Goal: Task Accomplishment & Management: Manage account settings

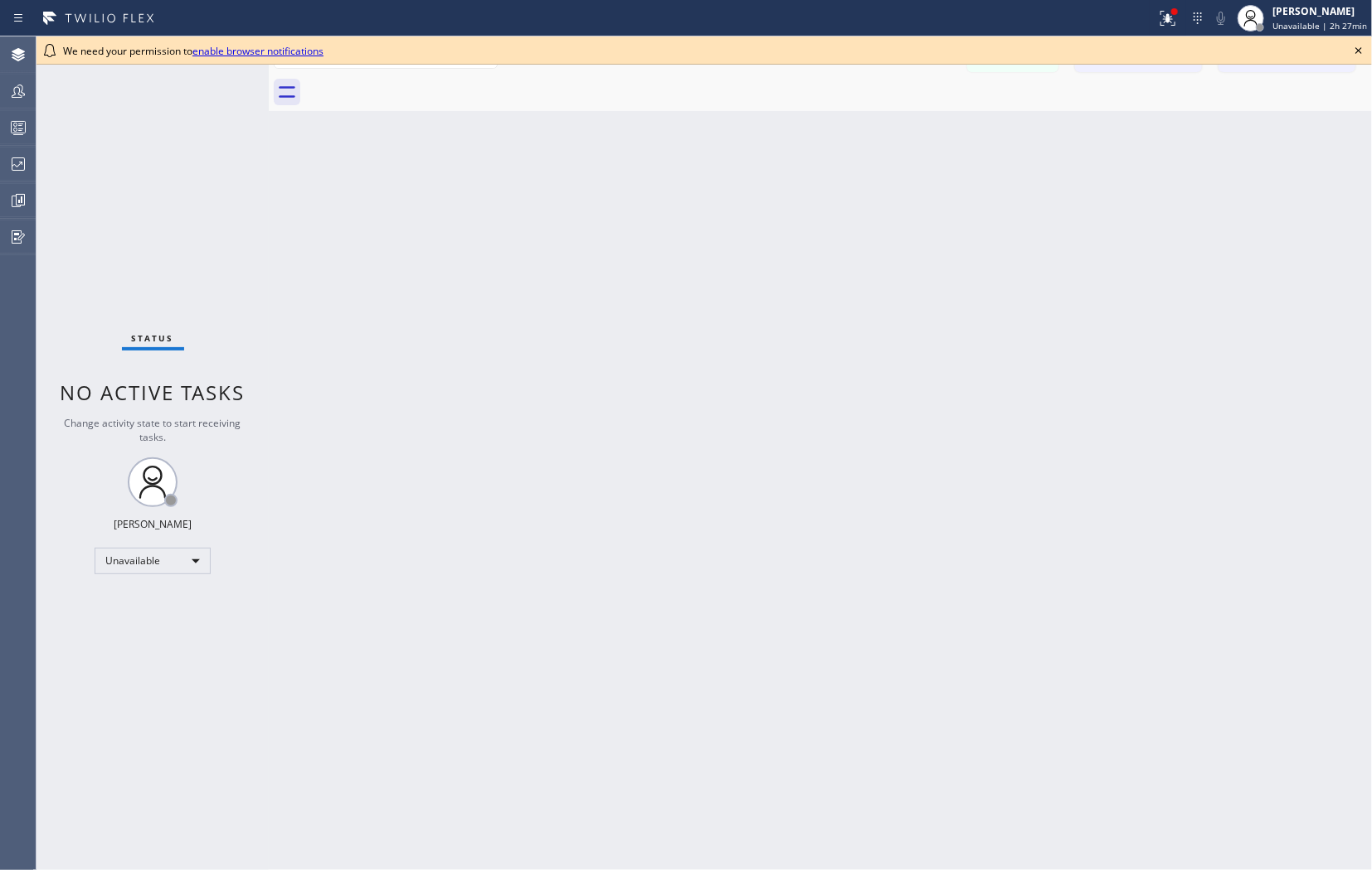
click at [1361, 48] on icon at bounding box center [1358, 51] width 7 height 7
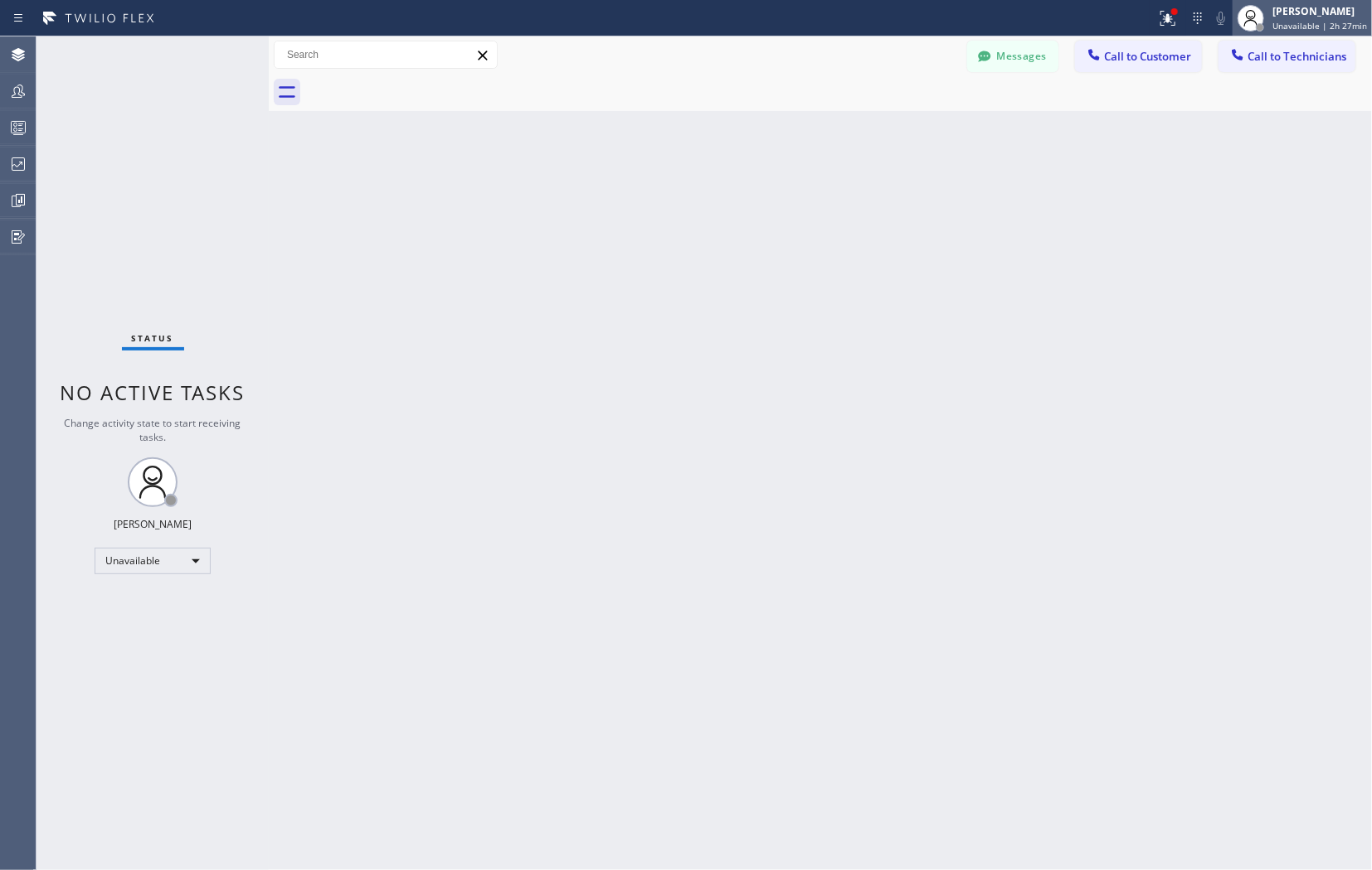
click at [1286, 18] on div "[PERSON_NAME] Unavailable | 2h 27min" at bounding box center [1320, 18] width 103 height 29
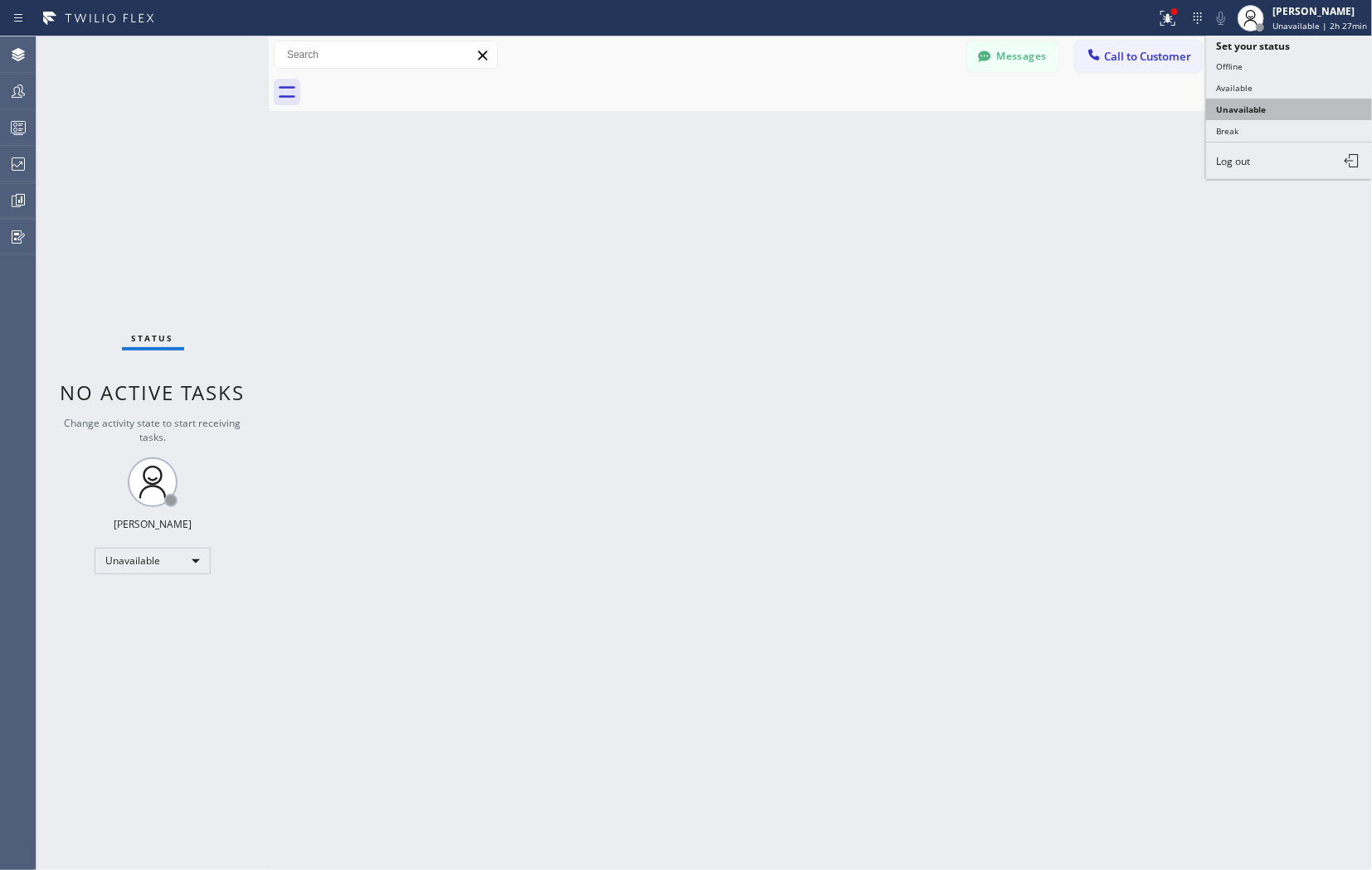
click at [1244, 108] on button "Unavailable" at bounding box center [1289, 109] width 166 height 21
drag, startPoint x: 1230, startPoint y: 401, endPoint x: 1222, endPoint y: 398, distance: 8.5
click at [1229, 401] on div "Back to Dashboard Change Sender ID Customers Technicians Select a contact Outbo…" at bounding box center [820, 453] width 1103 height 833
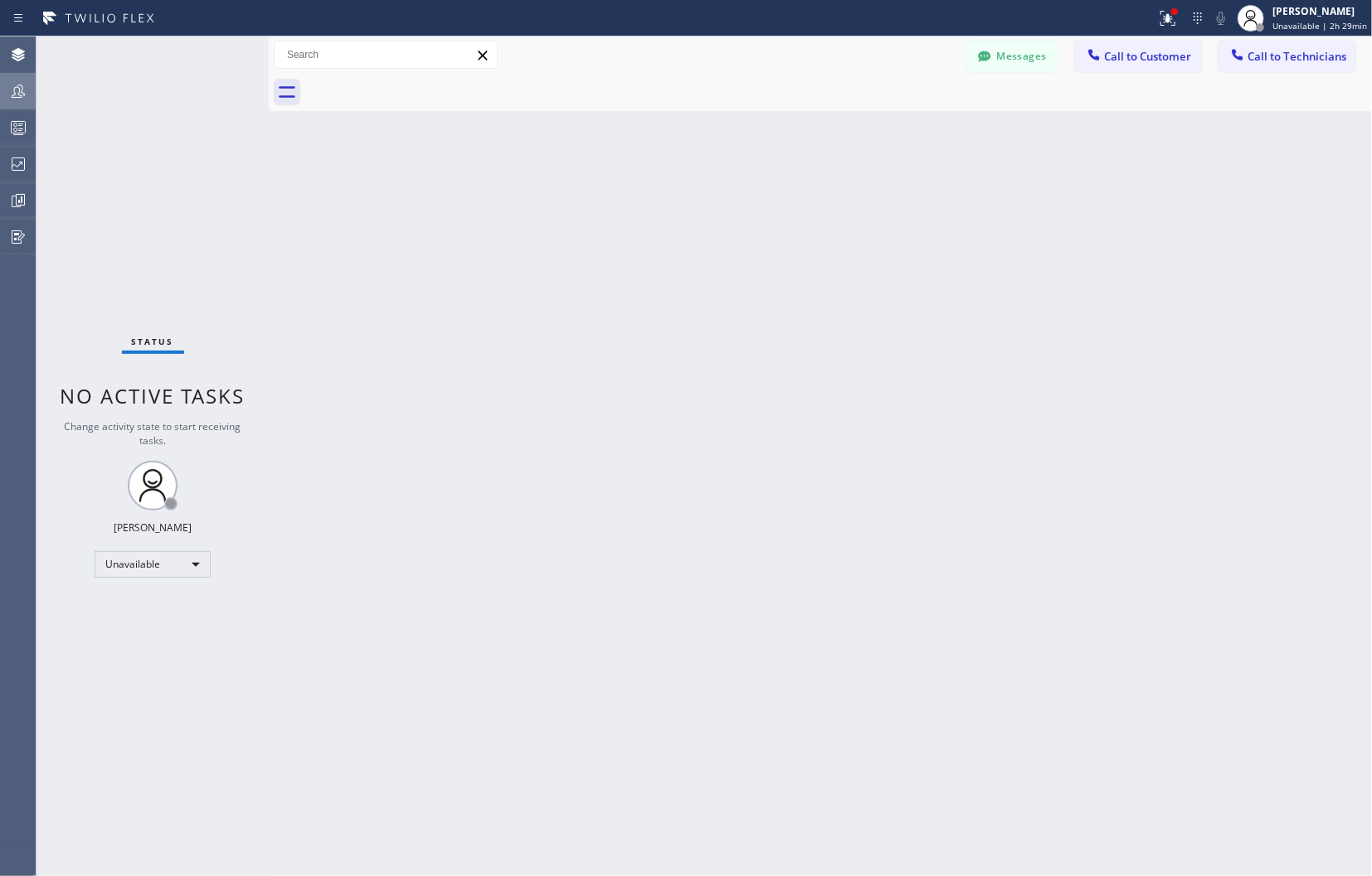
click at [33, 98] on div at bounding box center [18, 91] width 37 height 20
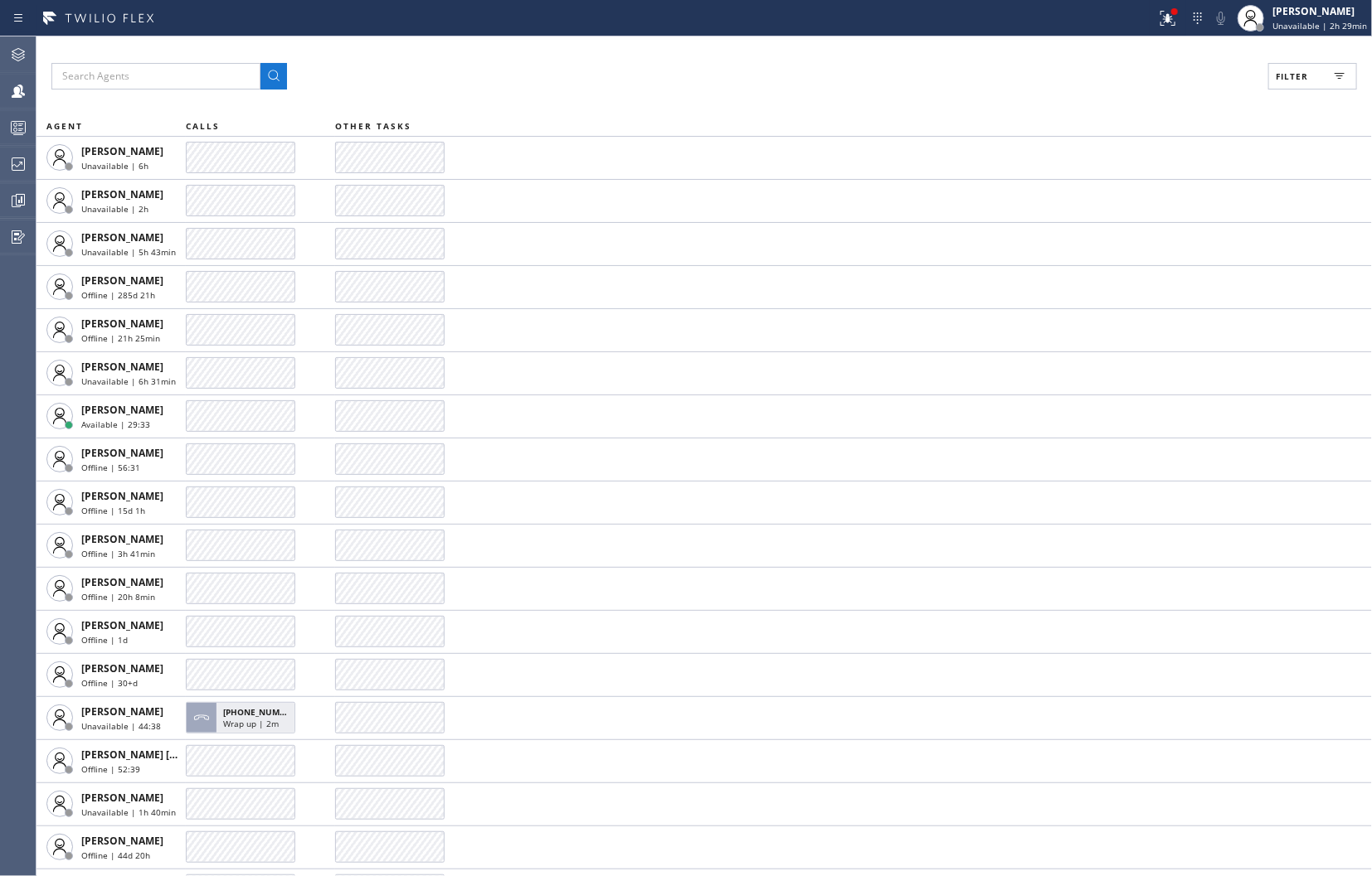
click at [1340, 84] on icon at bounding box center [1339, 76] width 20 height 20
click at [1167, 219] on label "Unavailable" at bounding box center [1249, 223] width 218 height 14
click at [1140, 219] on input "Unavailable" at bounding box center [1130, 222] width 20 height 20
checkbox input "true"
click at [1264, 93] on span "Apply" at bounding box center [1270, 94] width 34 height 12
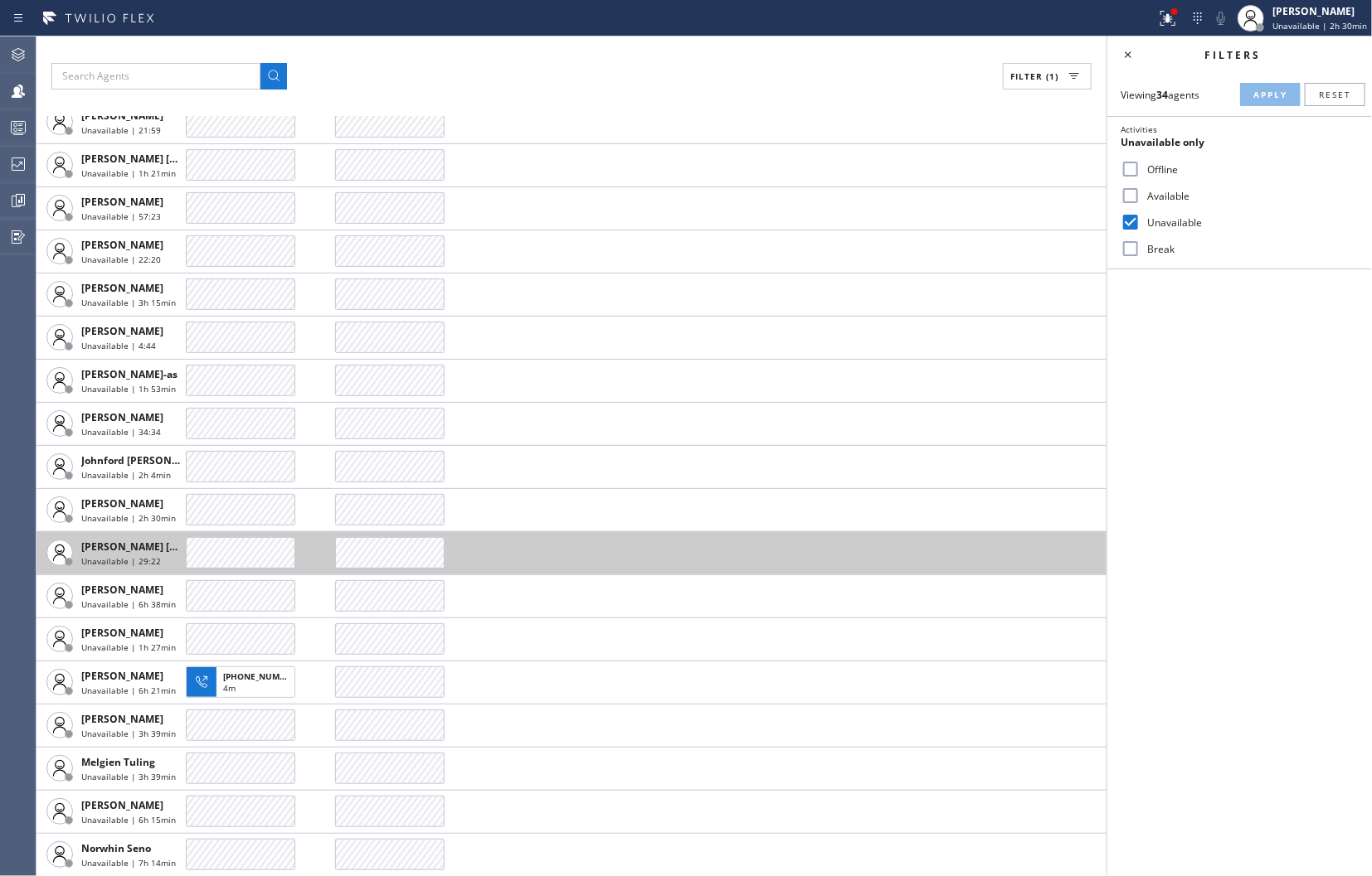
scroll to position [644, 0]
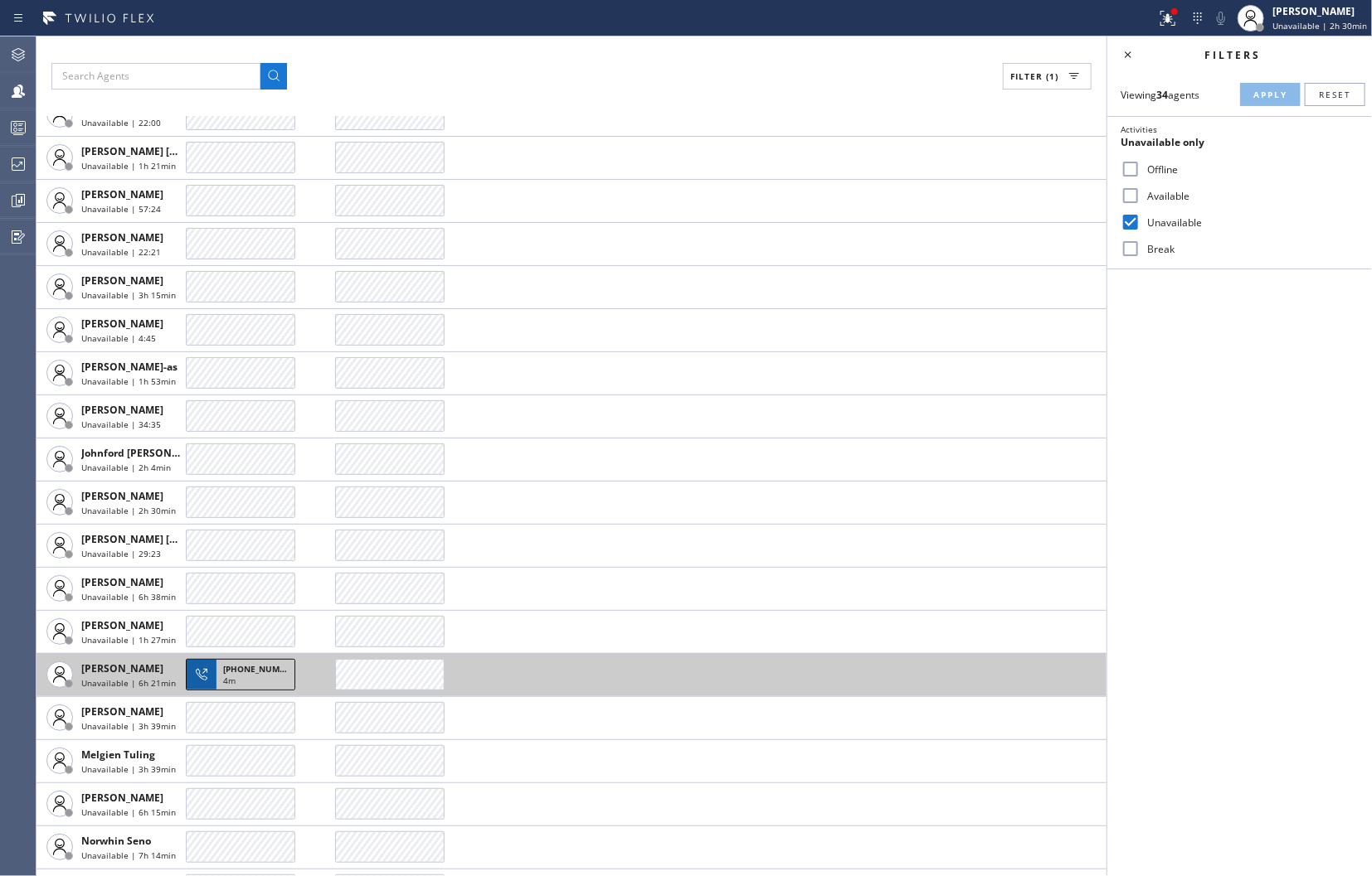
click at [242, 668] on span "[PHONE_NUMBER]" at bounding box center [260, 669] width 76 height 12
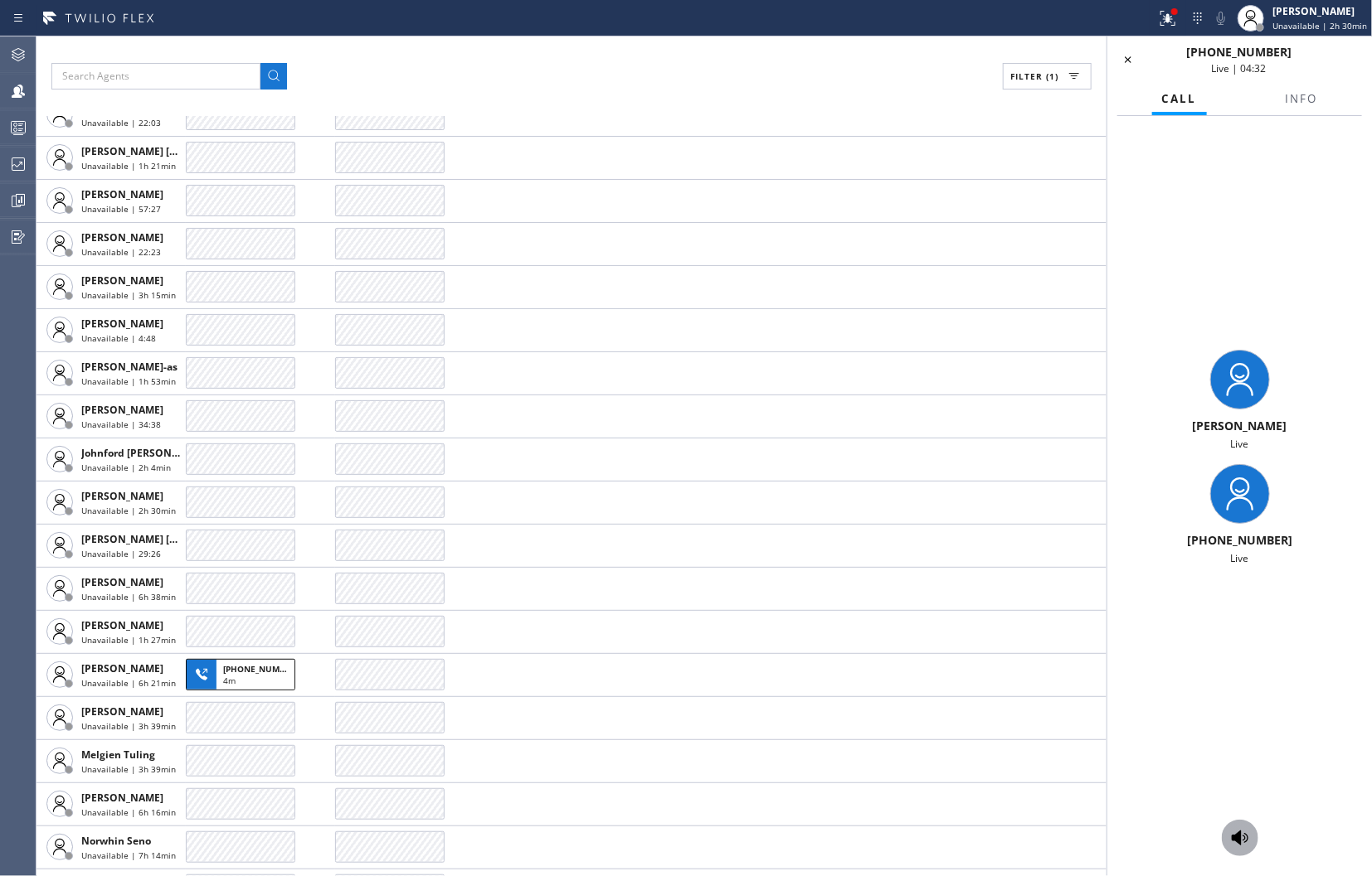
click at [1228, 831] on div at bounding box center [1239, 838] width 37 height 20
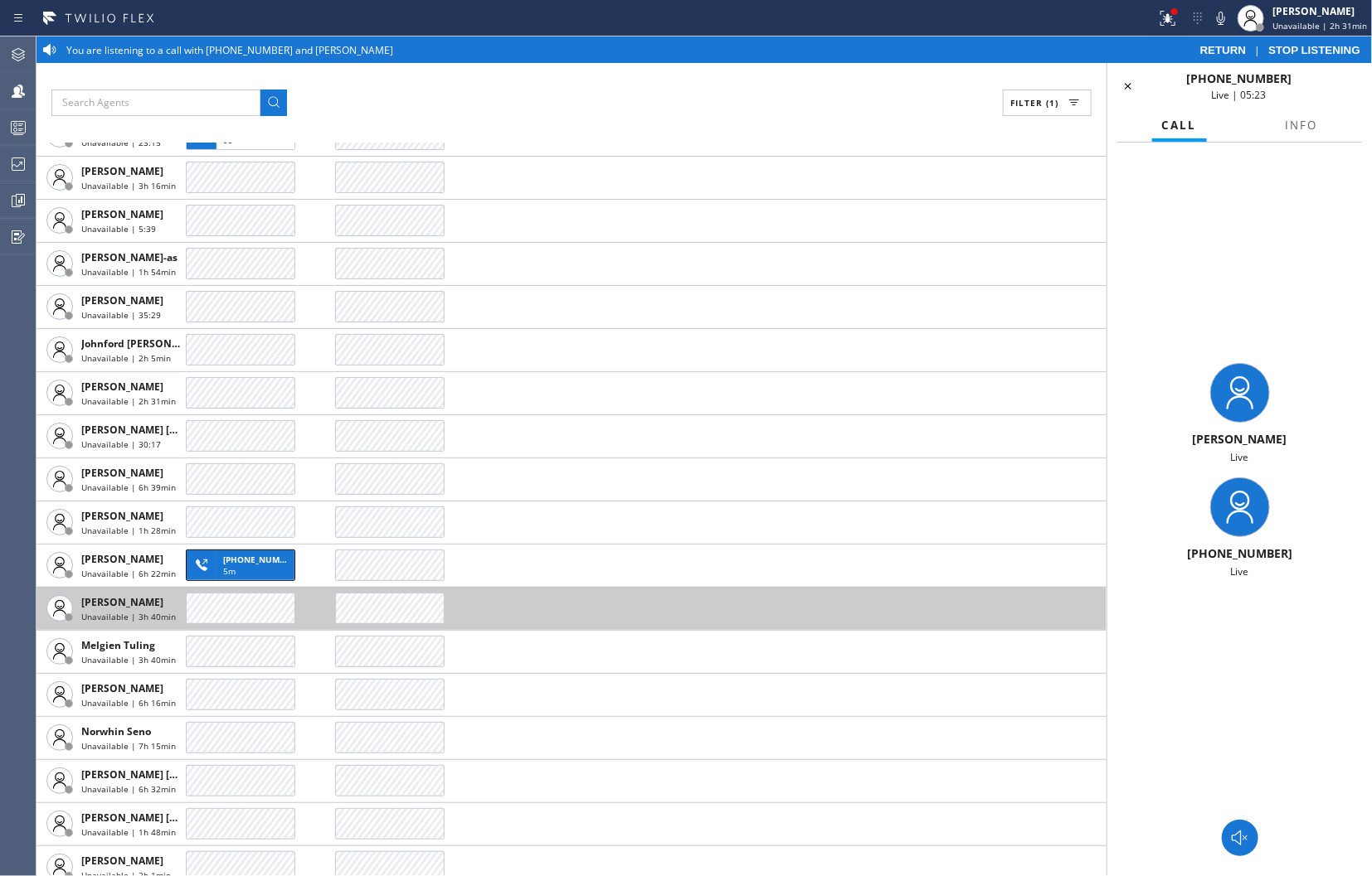
scroll to position [653, 0]
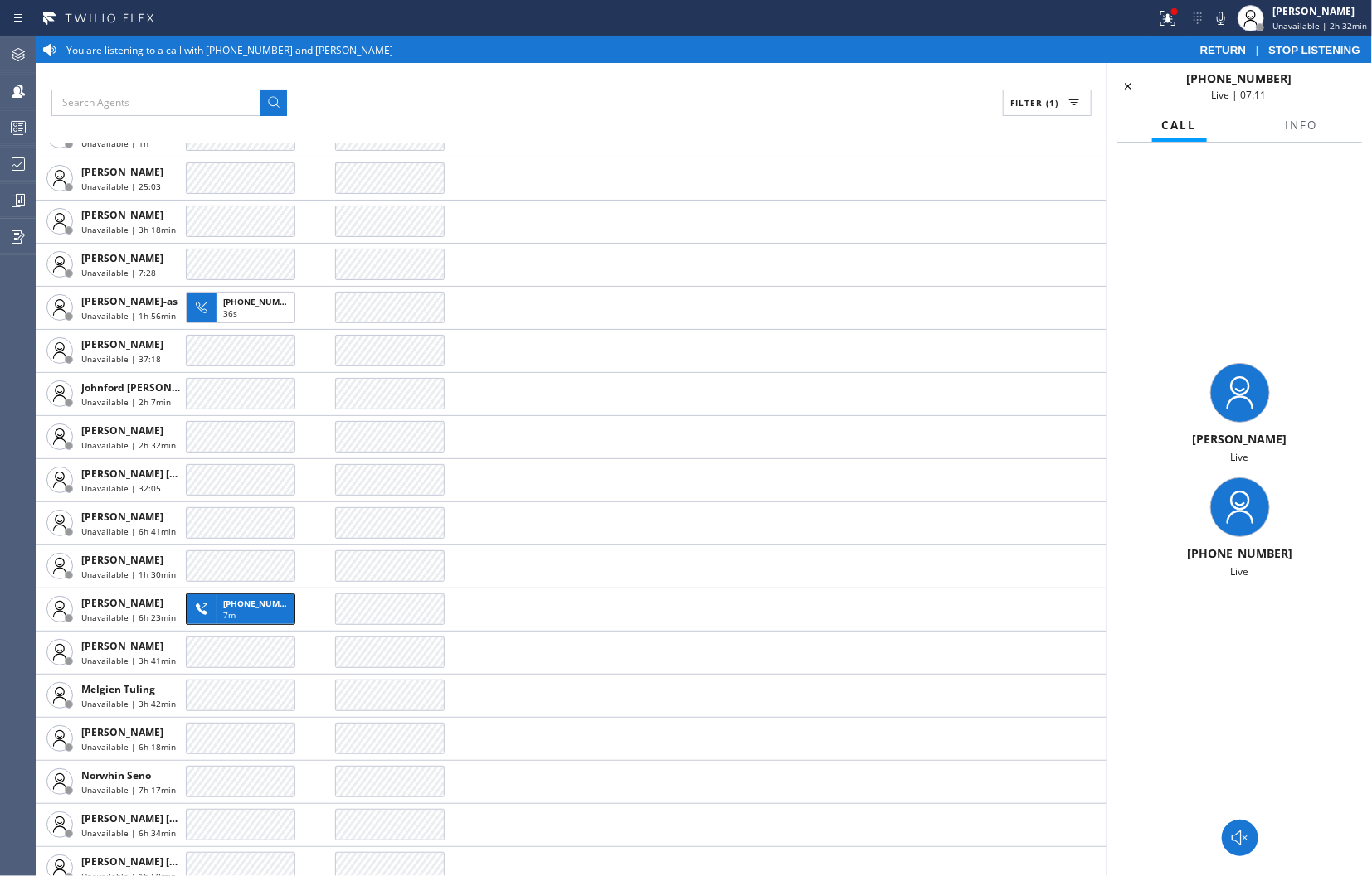
click at [1265, 206] on div "[PERSON_NAME] Live [PHONE_NUMBER] Live" at bounding box center [1239, 472] width 264 height 658
click at [1229, 800] on div "[PERSON_NAME] Live [PHONE_NUMBER] Live" at bounding box center [1239, 472] width 264 height 658
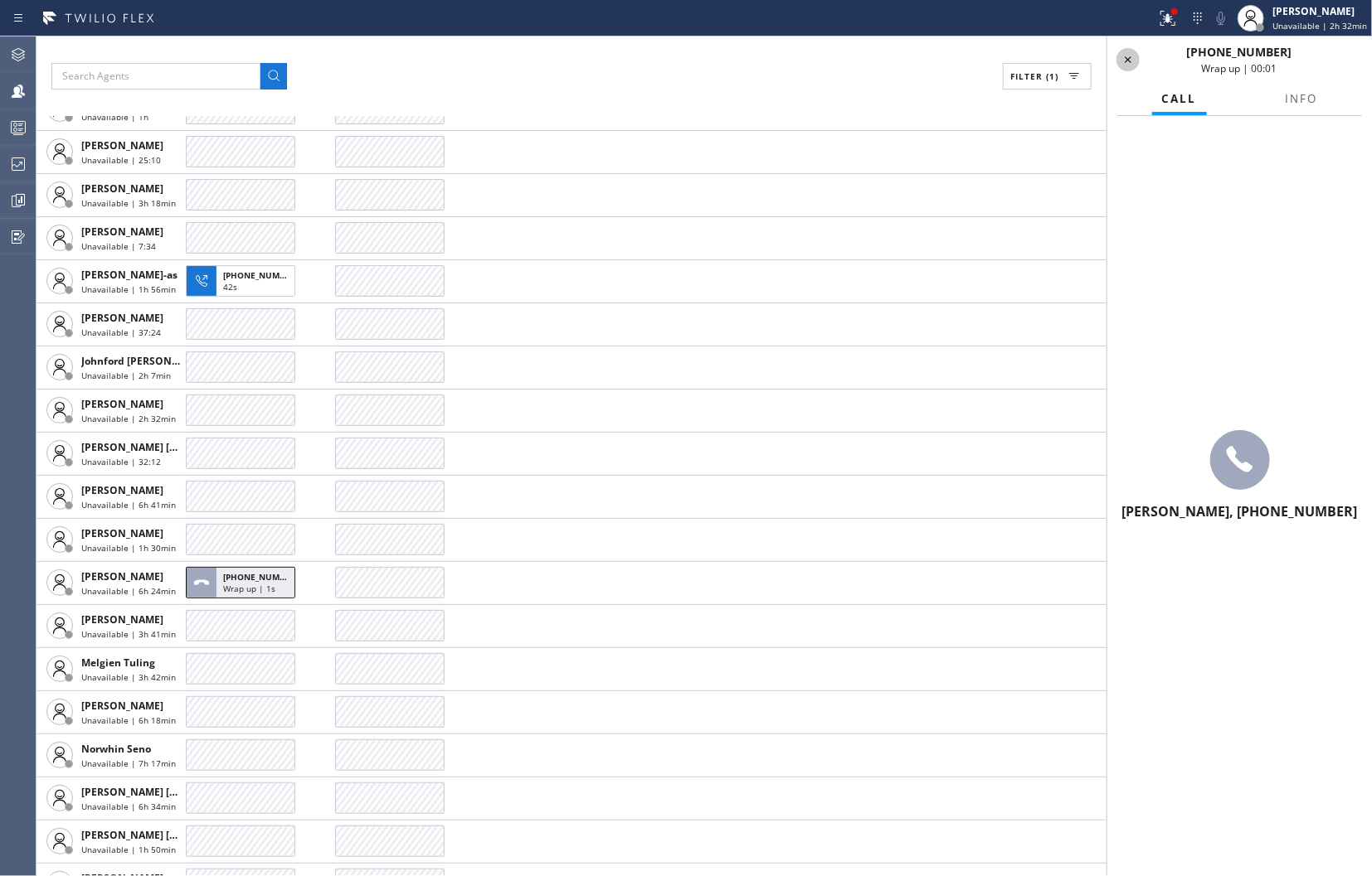
click at [1129, 61] on icon at bounding box center [1127, 59] width 20 height 20
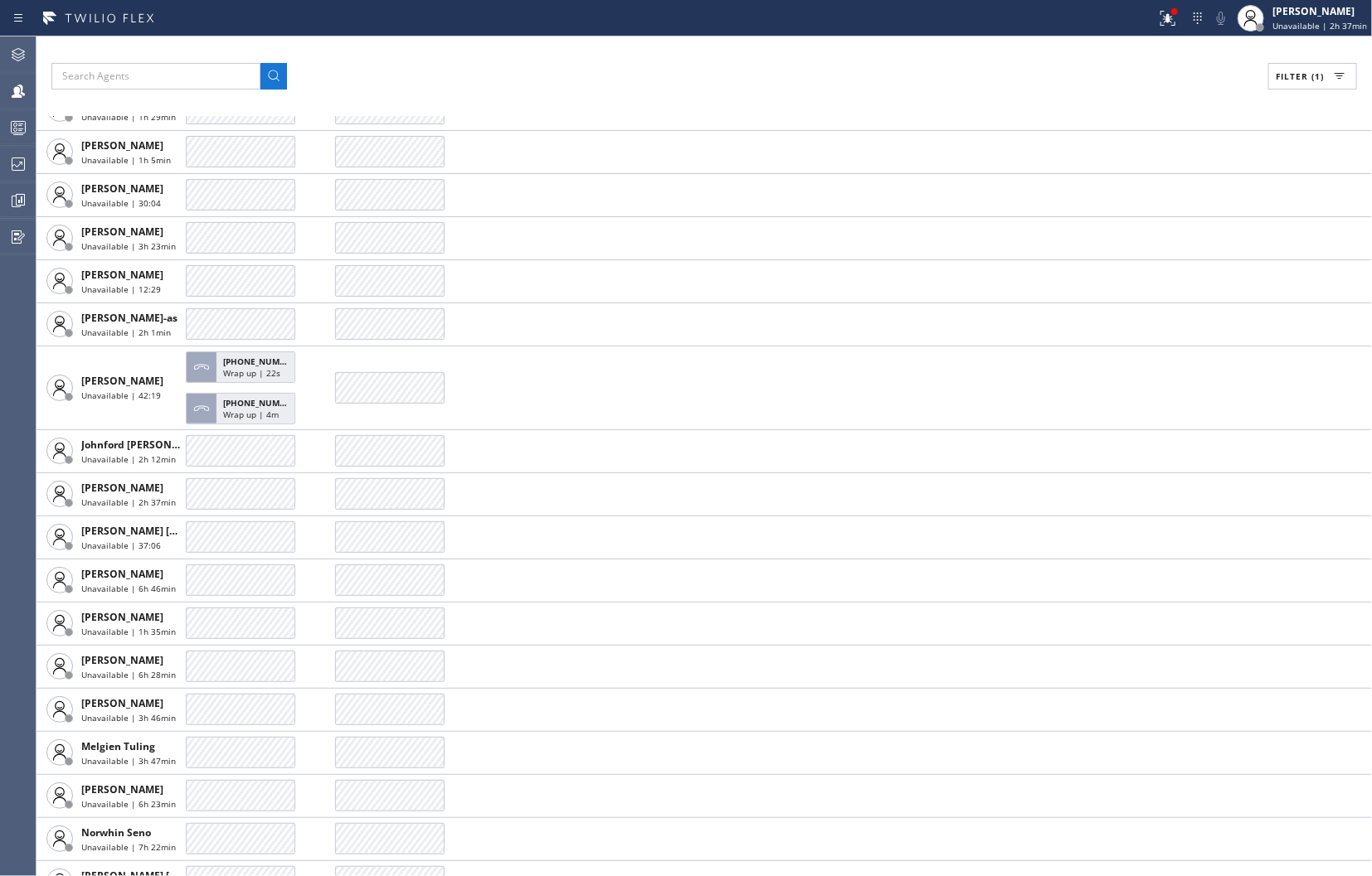
scroll to position [697, 0]
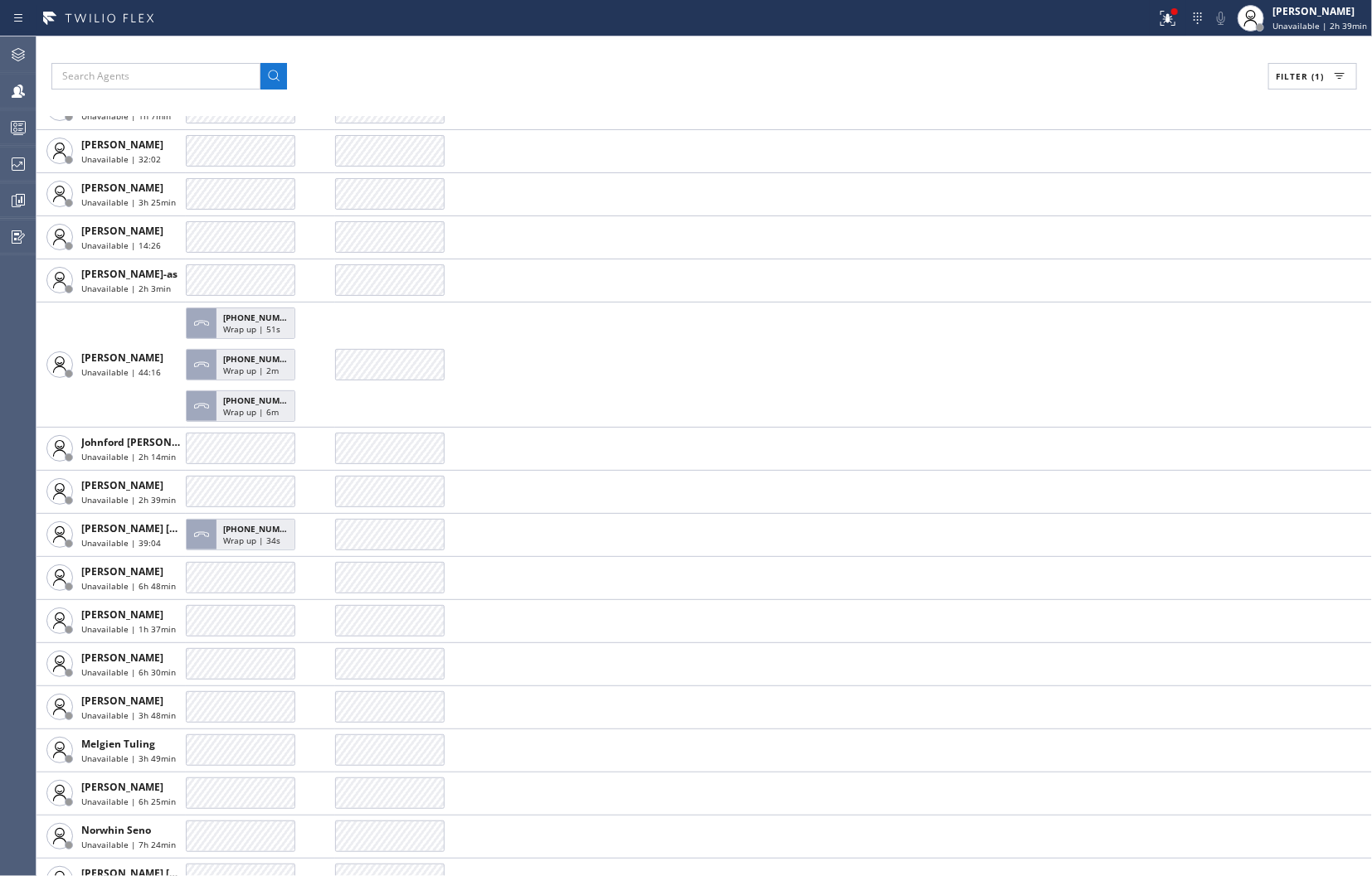
click at [1131, 78] on div "Filter (1)" at bounding box center [704, 76] width 1306 height 26
click at [11, 167] on icon at bounding box center [18, 163] width 20 height 20
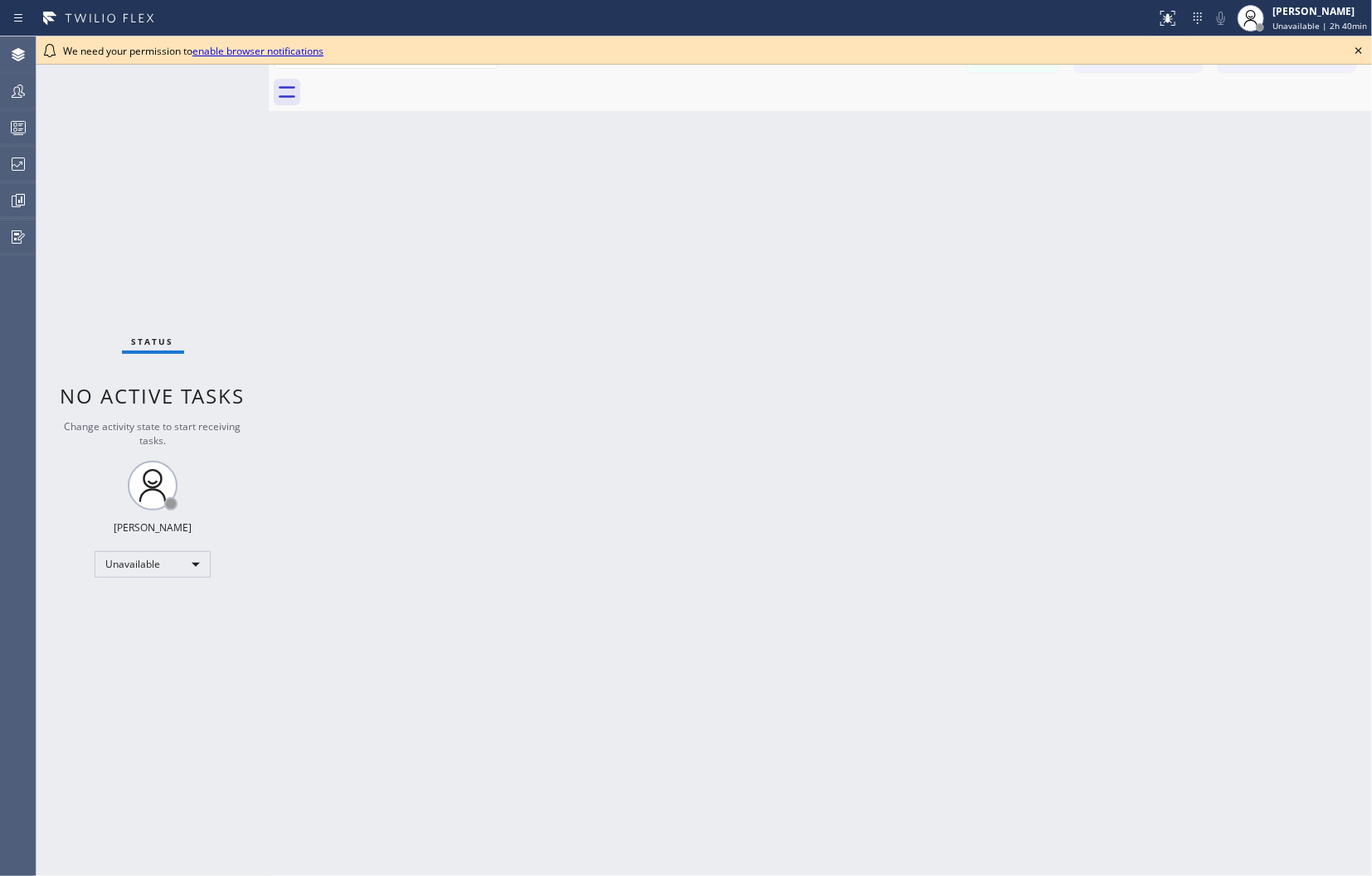
click at [1354, 56] on icon at bounding box center [1358, 50] width 20 height 20
click at [1349, 47] on icon at bounding box center [1358, 50] width 20 height 20
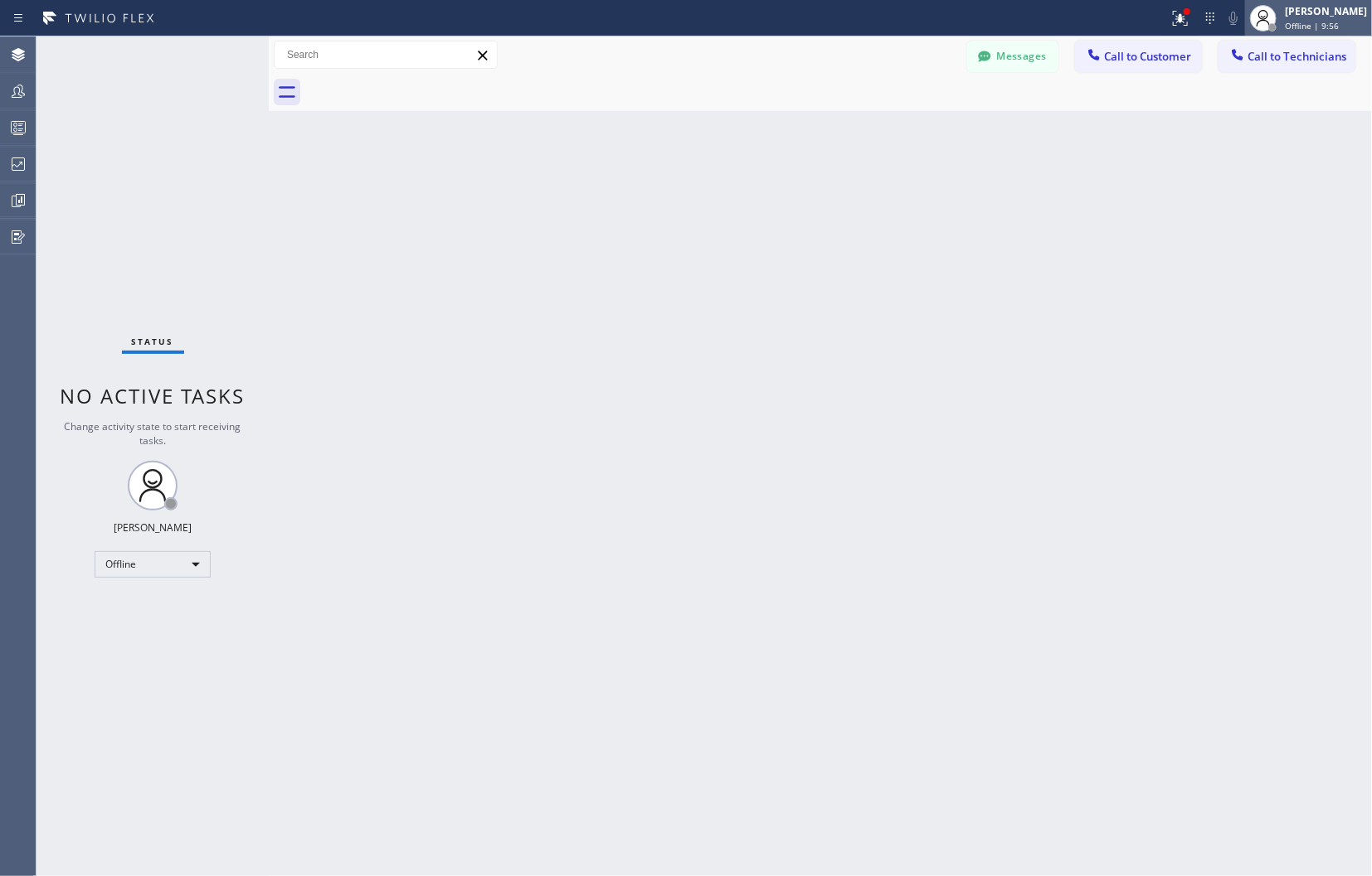
click at [1308, 14] on div "[PERSON_NAME]" at bounding box center [1325, 11] width 82 height 14
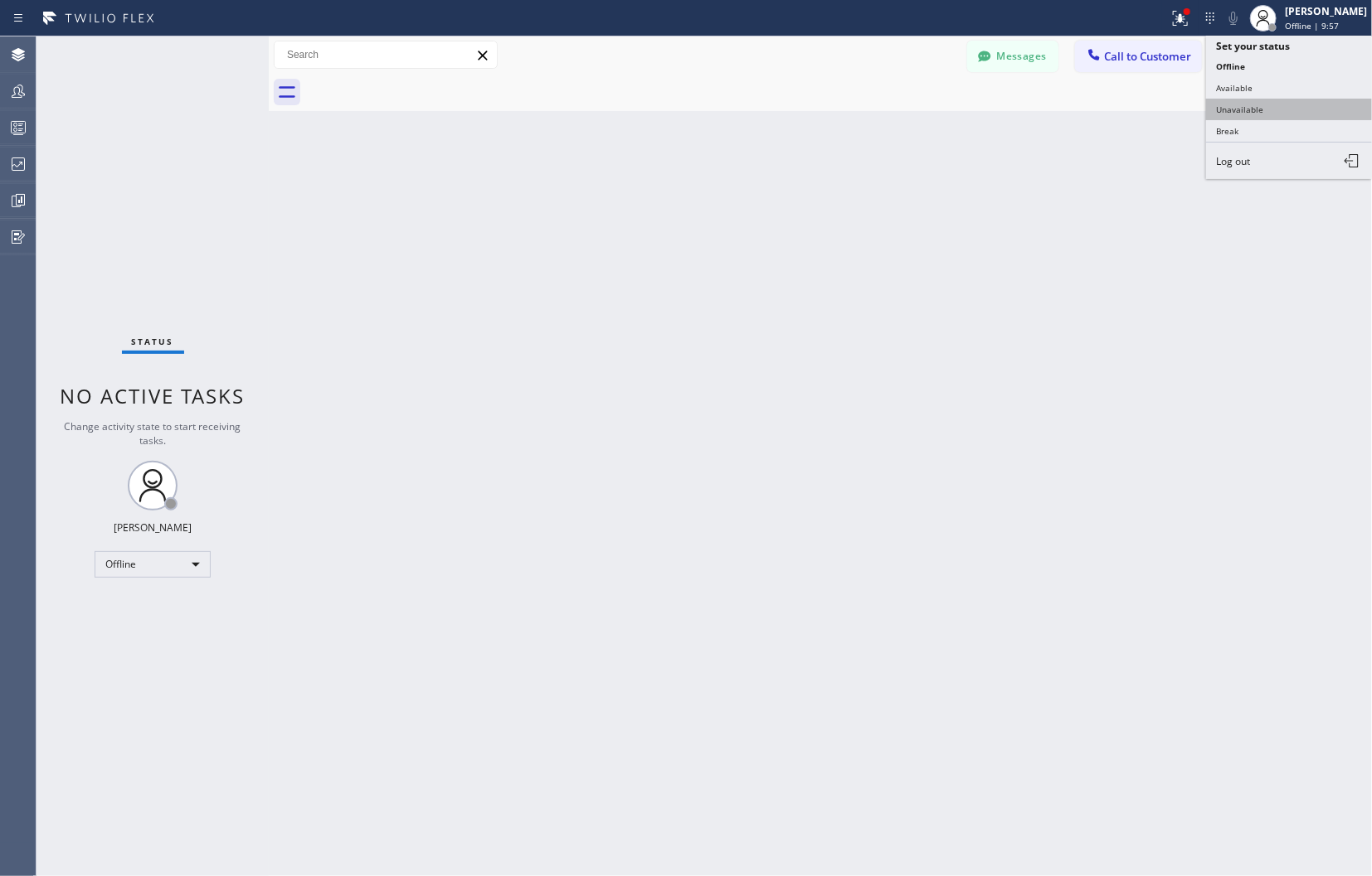
click at [1244, 109] on button "Unavailable" at bounding box center [1289, 109] width 166 height 21
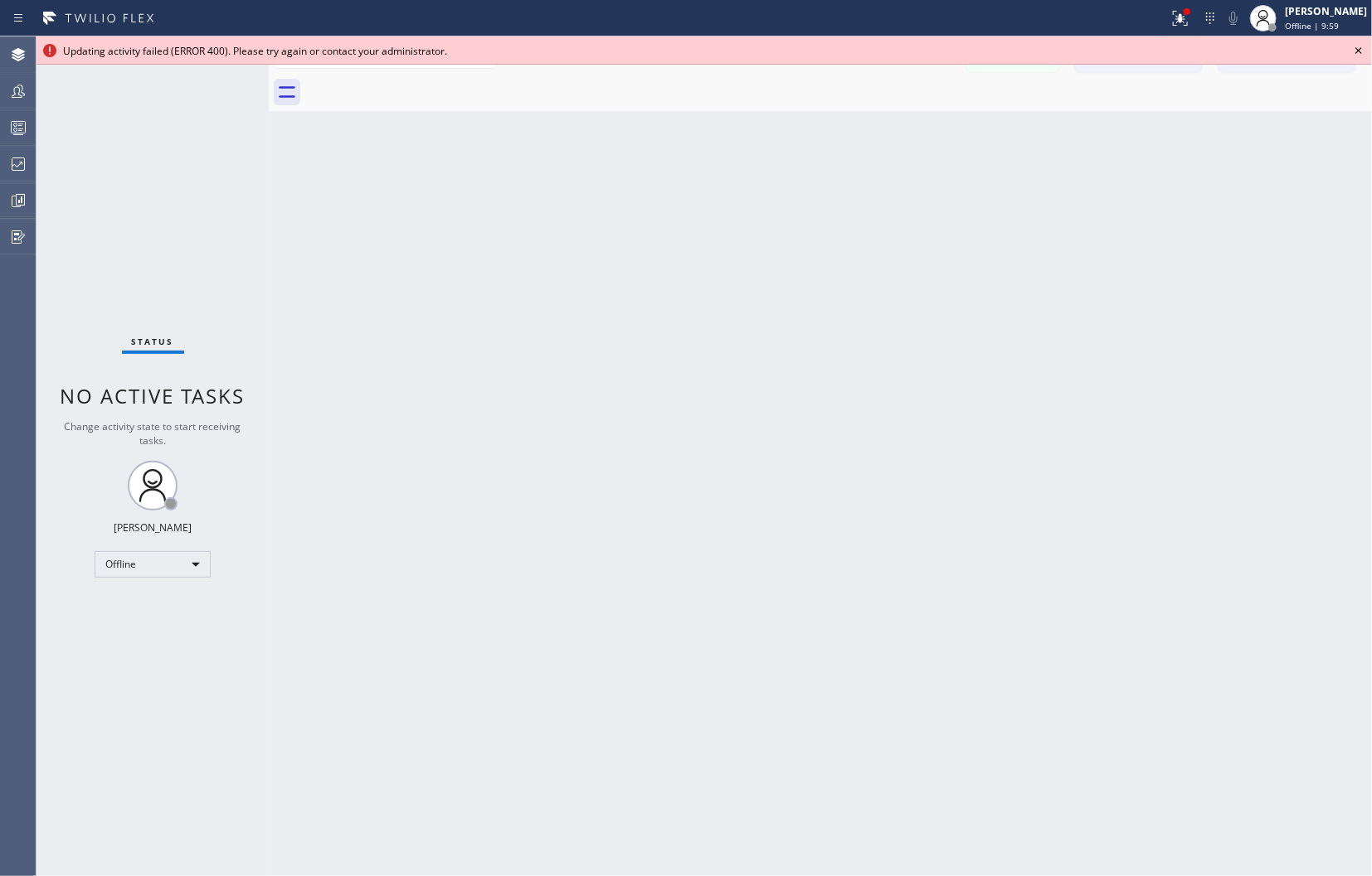
click at [1360, 48] on icon at bounding box center [1358, 50] width 20 height 20
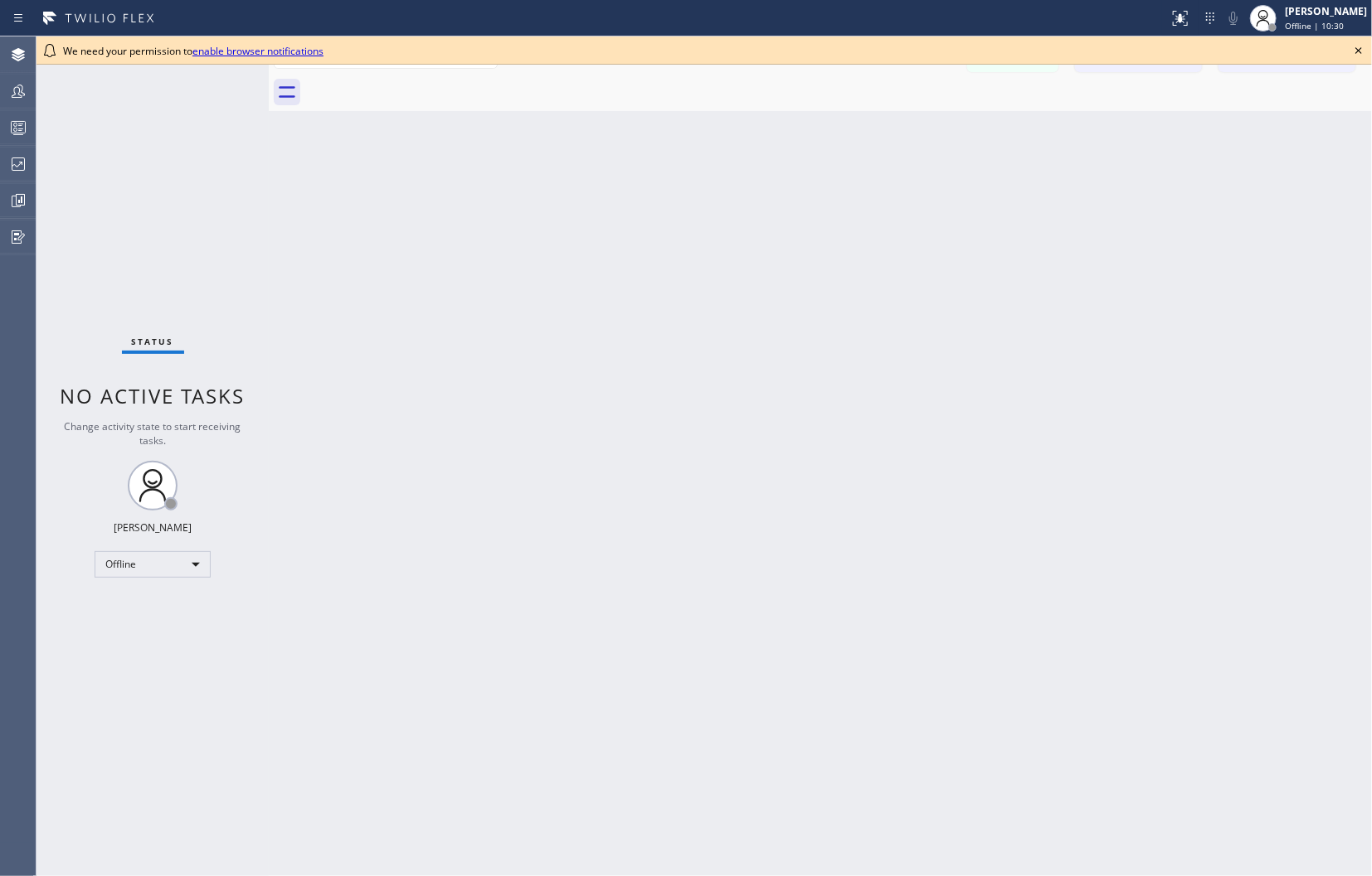
click at [1358, 48] on icon at bounding box center [1358, 50] width 20 height 20
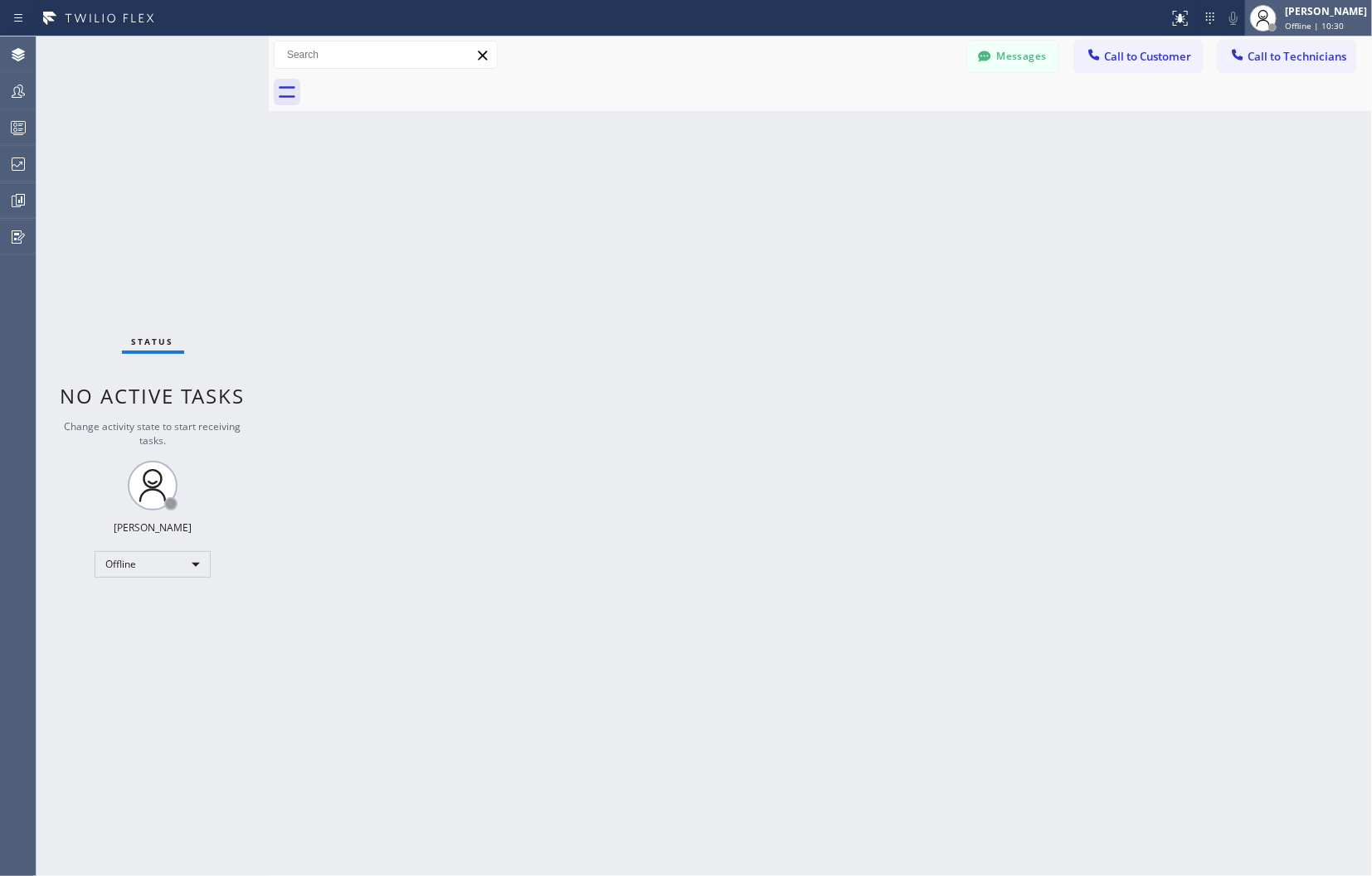
click at [1332, 28] on div "Offline | 10:30" at bounding box center [1325, 25] width 82 height 12
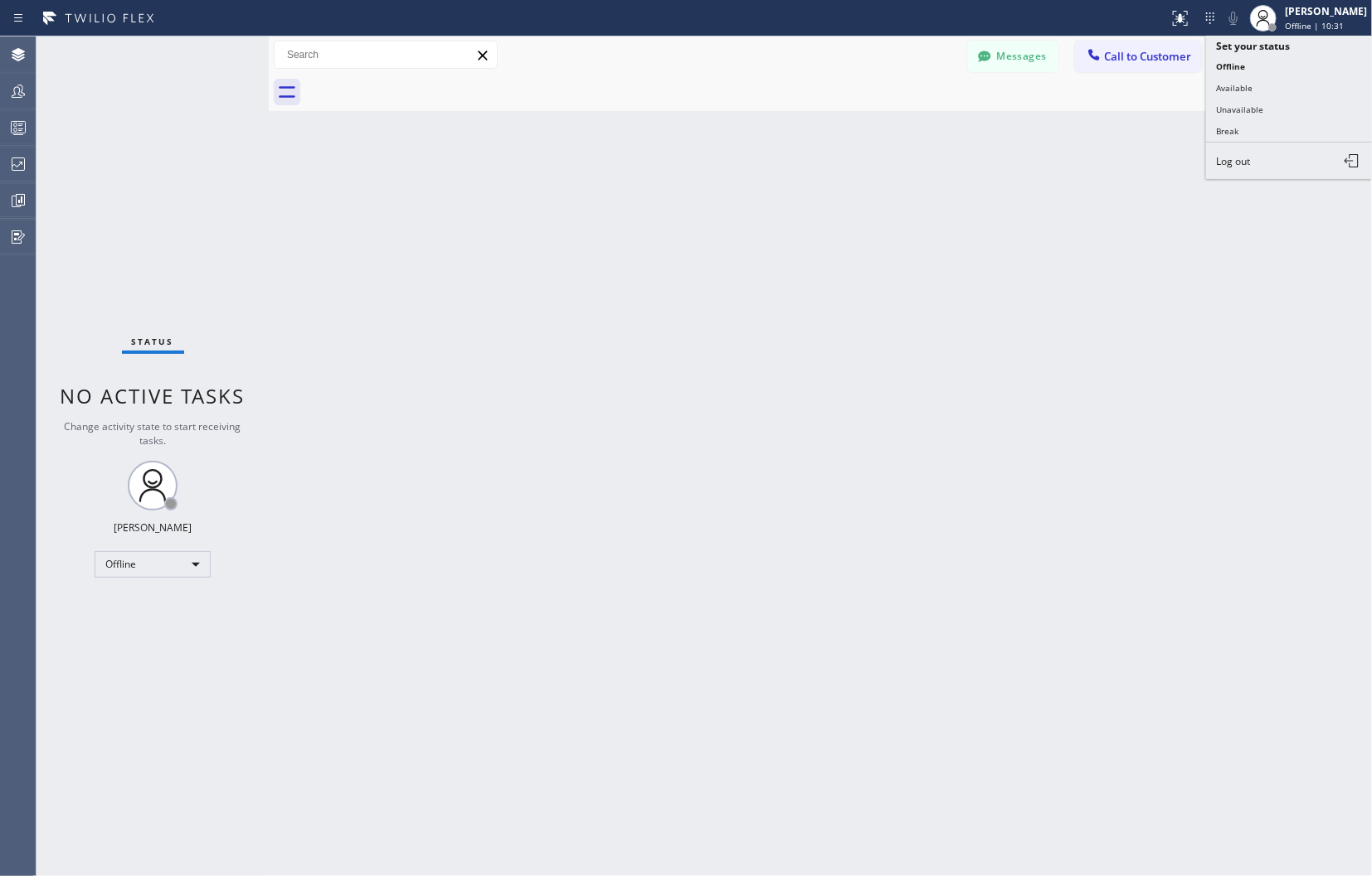
click at [1256, 115] on button "Unavailable" at bounding box center [1289, 109] width 166 height 21
click at [1282, 319] on div "Back to Dashboard Change Sender ID Customers Technicians Select a contact Outbo…" at bounding box center [820, 456] width 1103 height 839
